Goal: Task Accomplishment & Management: Use online tool/utility

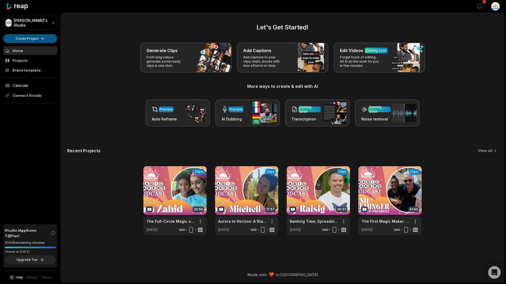
click at [40, 40] on html "CS [PERSON_NAME]'s Studio Create Project Home Projects Brand template Calendar …" at bounding box center [253, 142] width 506 height 284
click at [38, 56] on link "Add Captions" at bounding box center [29, 58] width 51 height 9
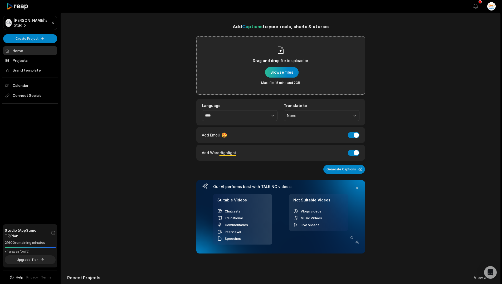
click at [284, 74] on div "button" at bounding box center [281, 72] width 33 height 11
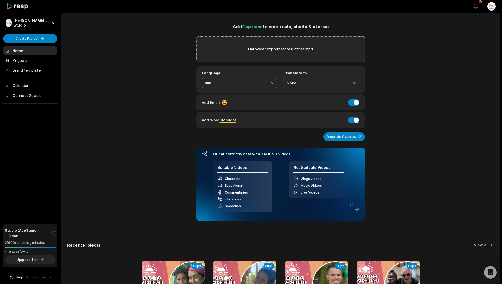
click at [248, 82] on button "button" at bounding box center [261, 83] width 32 height 11
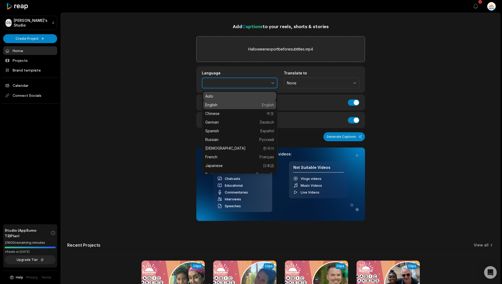
type input "*******"
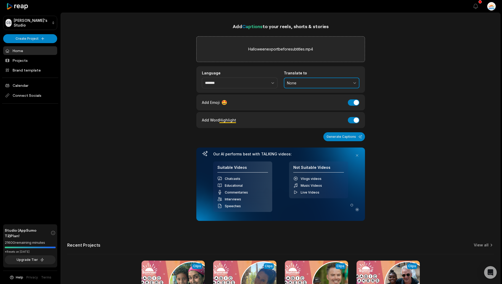
click at [314, 81] on span "None" at bounding box center [318, 83] width 62 height 5
click at [303, 110] on div "None English" at bounding box center [322, 101] width 76 height 20
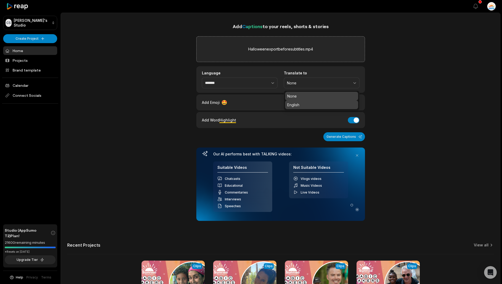
click at [304, 105] on p "English" at bounding box center [321, 105] width 69 height 6
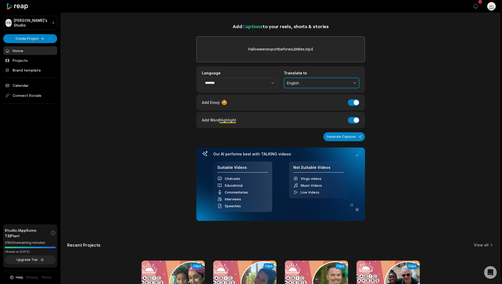
click at [298, 83] on span "English" at bounding box center [318, 83] width 62 height 5
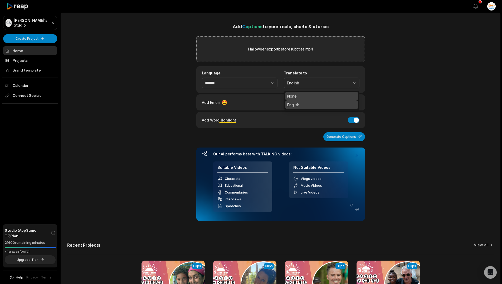
click at [295, 94] on p "None" at bounding box center [321, 96] width 69 height 6
click at [346, 138] on button "Generate Captions" at bounding box center [344, 136] width 42 height 9
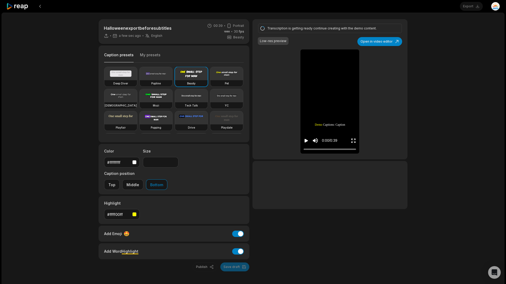
click at [135, 213] on div "button" at bounding box center [134, 215] width 4 height 4
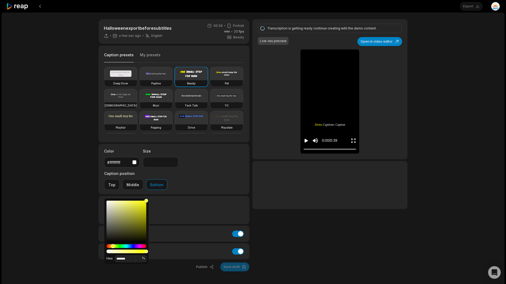
click at [108, 246] on div "Hue" at bounding box center [126, 247] width 40 height 4
click at [110, 246] on div "Hue" at bounding box center [109, 246] width 4 height 4
click at [142, 209] on div "Color" at bounding box center [126, 222] width 40 height 42
type input "*******"
click at [144, 204] on div "Color" at bounding box center [126, 222] width 40 height 42
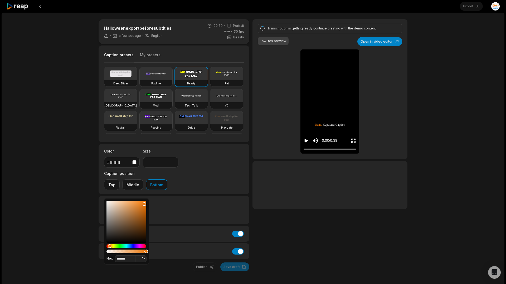
click at [176, 196] on div "Highlight #e9760b" at bounding box center [173, 210] width 151 height 28
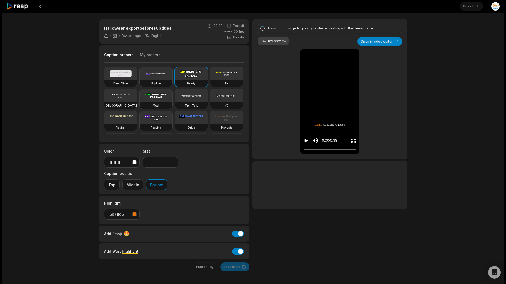
click at [305, 140] on icon "Play video" at bounding box center [305, 141] width 3 height 4
click at [305, 140] on icon "Pause video" at bounding box center [305, 140] width 5 height 5
click at [376, 45] on button "Open in video editor" at bounding box center [379, 41] width 45 height 9
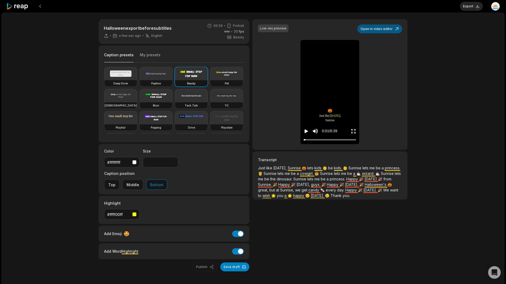
click at [371, 29] on button "Open in video editor" at bounding box center [379, 28] width 45 height 9
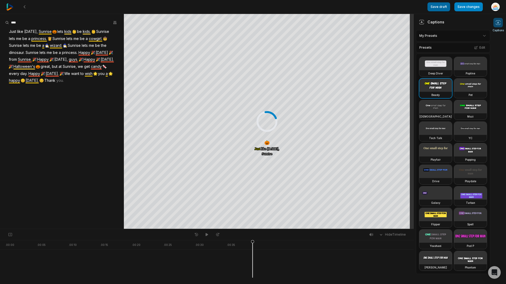
click at [447, 8] on button "Save draft" at bounding box center [438, 6] width 23 height 9
click at [466, 4] on button "Save changes" at bounding box center [468, 6] width 28 height 9
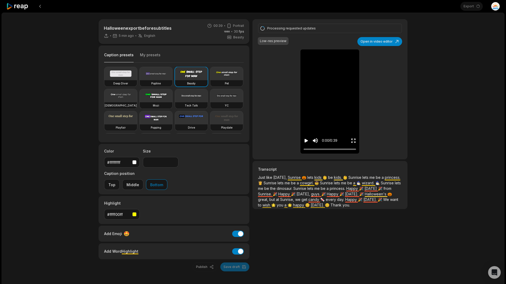
click at [307, 141] on icon "Play video" at bounding box center [305, 141] width 3 height 4
click at [381, 42] on button "Open in video editor" at bounding box center [379, 41] width 45 height 9
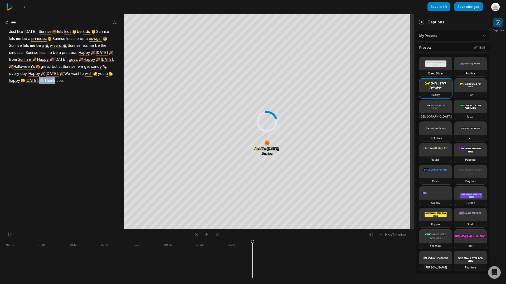
drag, startPoint x: 97, startPoint y: 80, endPoint x: 109, endPoint y: 81, distance: 12.7
click at [114, 84] on div "Just like [DATE], Sunrise 🎃 lets kids 👶 be kids. 👶 Sunrise lets me be a princes…" at bounding box center [62, 56] width 124 height 56
drag, startPoint x: 112, startPoint y: 80, endPoint x: 101, endPoint y: 81, distance: 11.2
click at [101, 81] on div "Just like [DATE], Sunrise 🎃 lets kids 👶 be kids. 👶 Sunrise lets me be a princes…" at bounding box center [62, 56] width 124 height 56
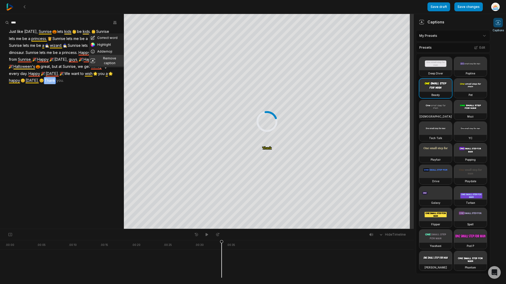
click at [107, 59] on button "Remove caption" at bounding box center [106, 61] width 35 height 12
click at [98, 81] on div "Just like [DATE], Sunrise 🎃 lets kids 👶 be kids. 👶 Sunrise lets me be a princes…" at bounding box center [62, 56] width 124 height 56
drag, startPoint x: 97, startPoint y: 81, endPoint x: 101, endPoint y: 81, distance: 4.2
click at [101, 81] on div "Just like [DATE], Sunrise 🎃 lets kids 👶 be kids. 👶 Sunrise lets me be a princes…" at bounding box center [62, 56] width 124 height 56
drag, startPoint x: 100, startPoint y: 80, endPoint x: 97, endPoint y: 80, distance: 2.7
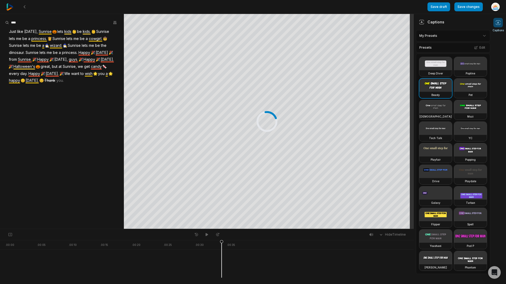
click at [97, 80] on div "Just like [DATE], Sunrise 🎃 lets kids 👶 be kids. 👶 Sunrise lets me be a princes…" at bounding box center [62, 56] width 124 height 56
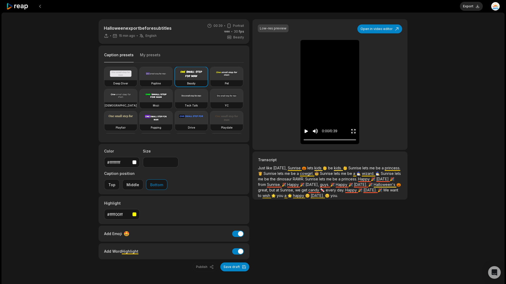
click at [236, 263] on button "Save draft" at bounding box center [234, 267] width 29 height 9
click at [106, 37] on icon at bounding box center [106, 35] width 5 height 5
click at [107, 37] on icon at bounding box center [106, 35] width 5 height 5
click at [470, 9] on button "Export" at bounding box center [471, 6] width 23 height 9
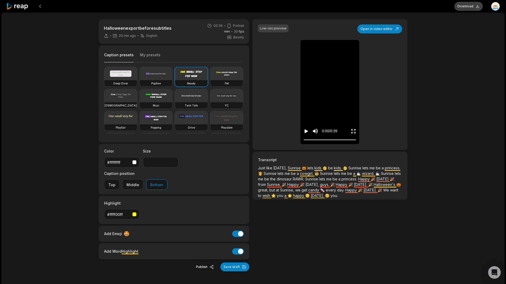
click at [462, 6] on button "Download" at bounding box center [468, 6] width 28 height 9
